Goal: Find specific page/section: Find specific page/section

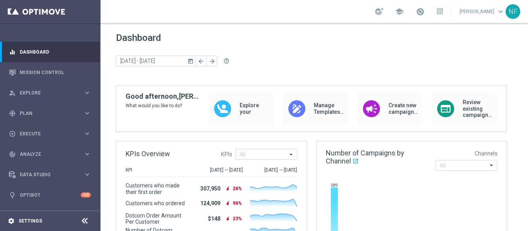
click at [46, 219] on div "settings Settings" at bounding box center [38, 221] width 77 height 7
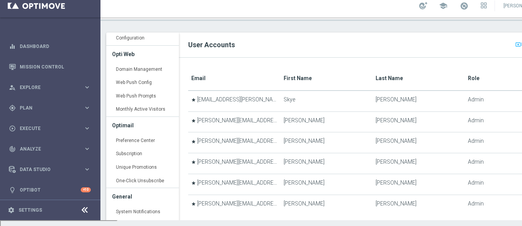
scroll to position [211, 0]
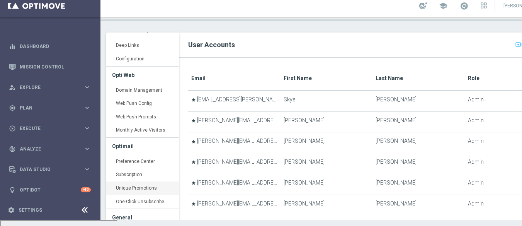
click at [137, 185] on link "Unique Promotions keyboard_arrow_right" at bounding box center [142, 188] width 73 height 14
